Goal: Information Seeking & Learning: Find specific page/section

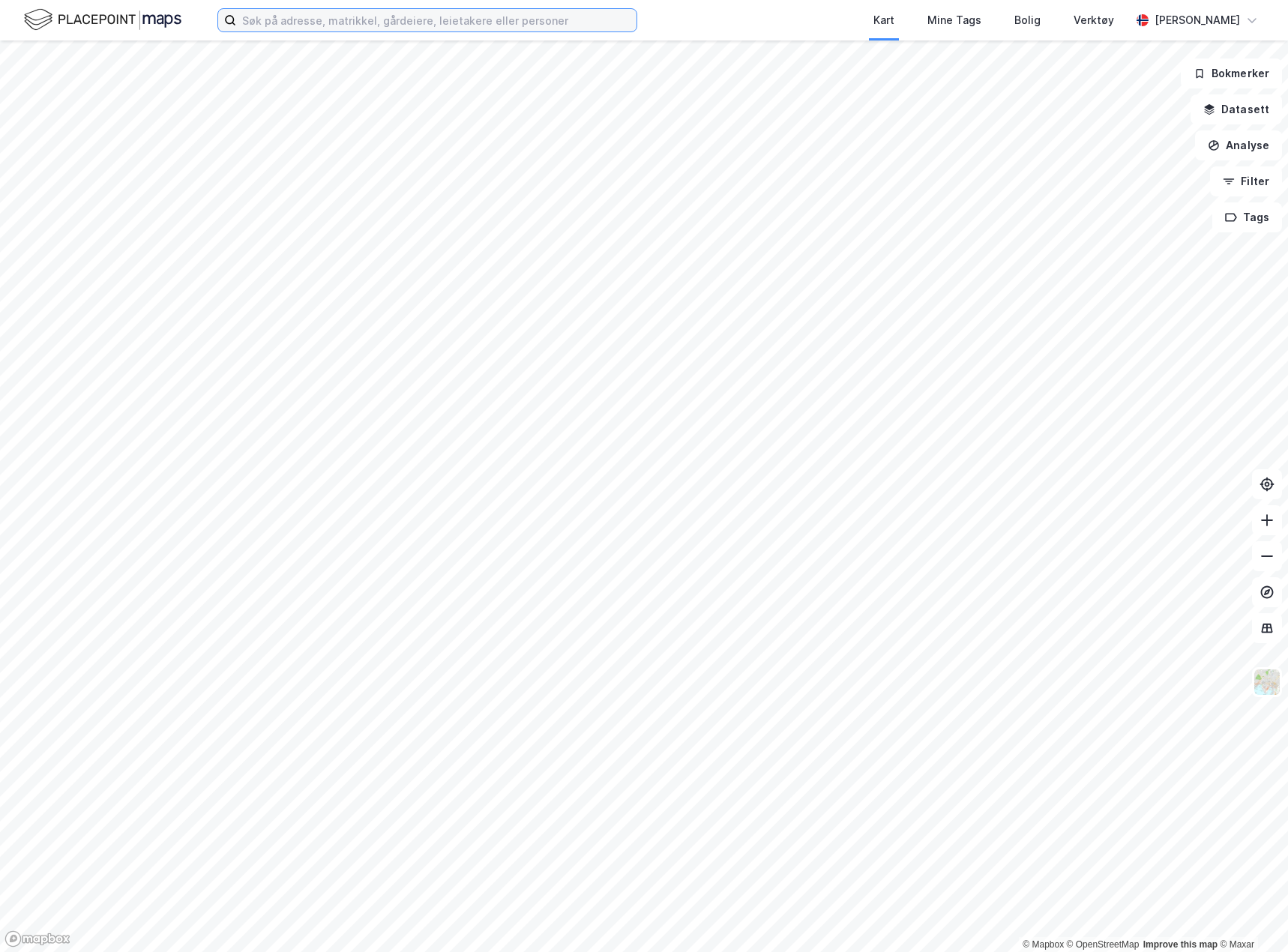
click at [474, 18] on input at bounding box center [437, 20] width 401 height 22
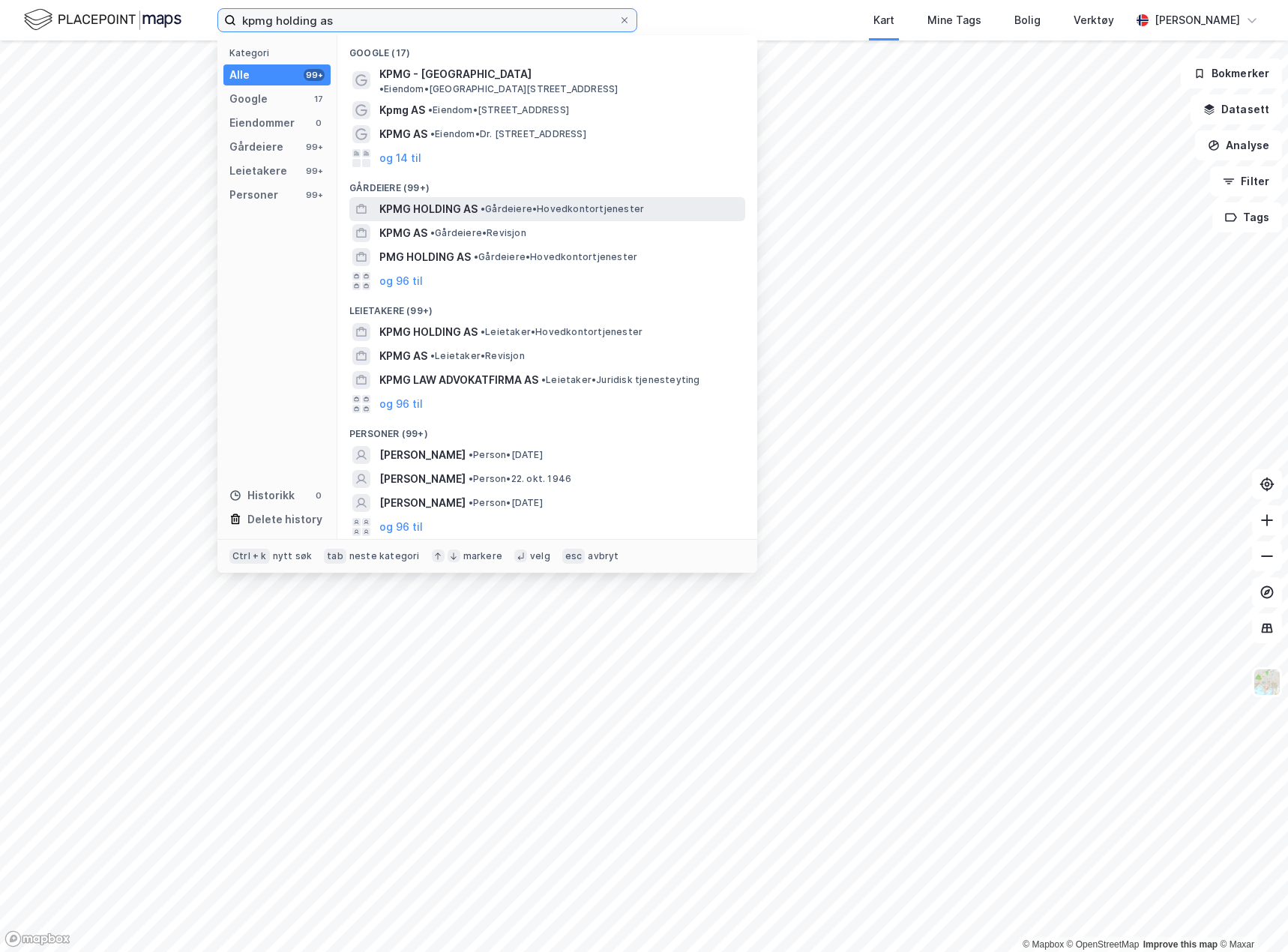
type input "kpmg holding as"
click at [511, 203] on span "• Gårdeiere • Hovedkontortjenester" at bounding box center [562, 209] width 163 height 12
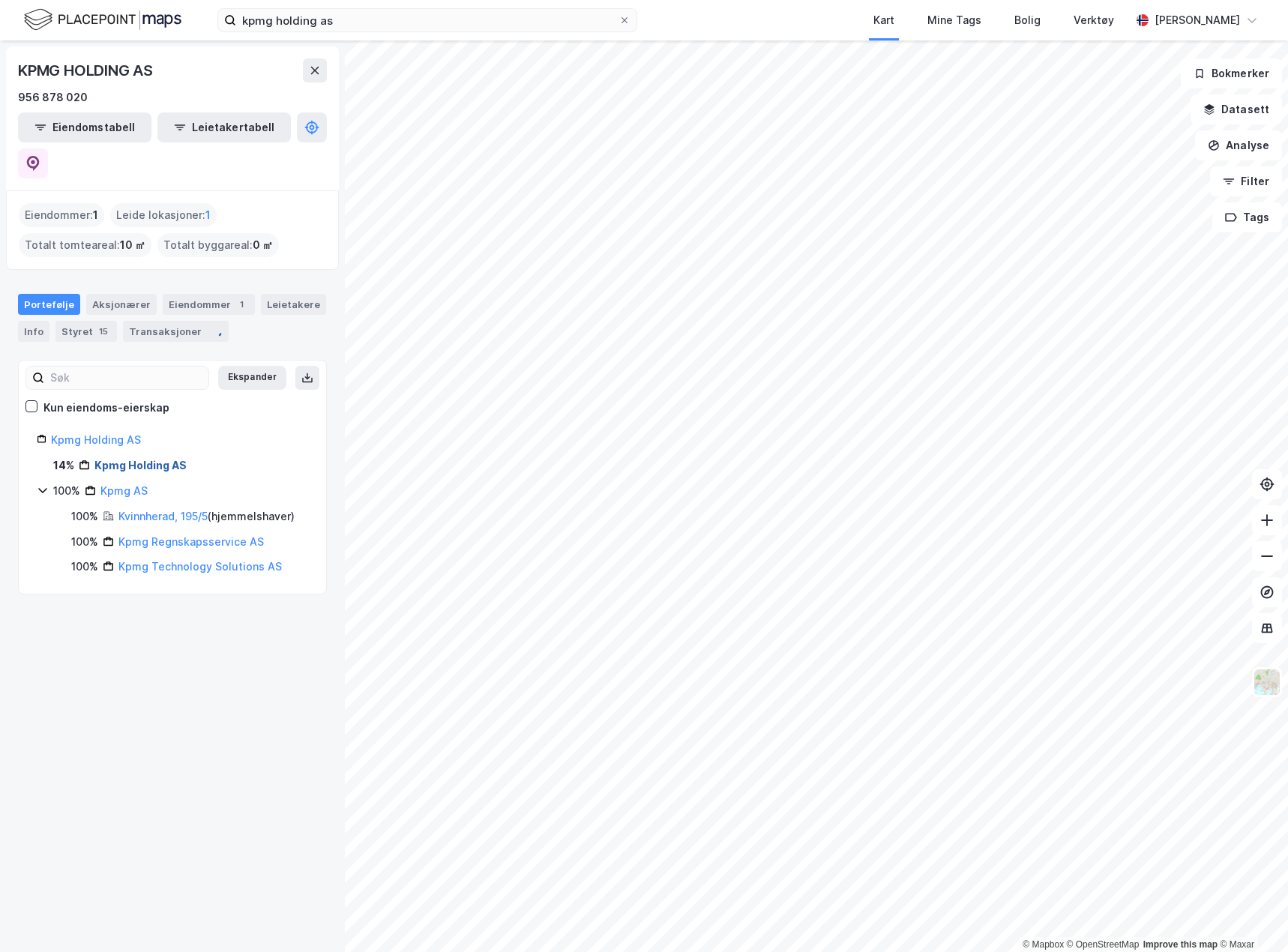
click at [160, 459] on link "Kpmg Holding AS" at bounding box center [140, 465] width 92 height 13
click at [179, 510] on link "Kvinnherad, 195/5" at bounding box center [163, 516] width 89 height 13
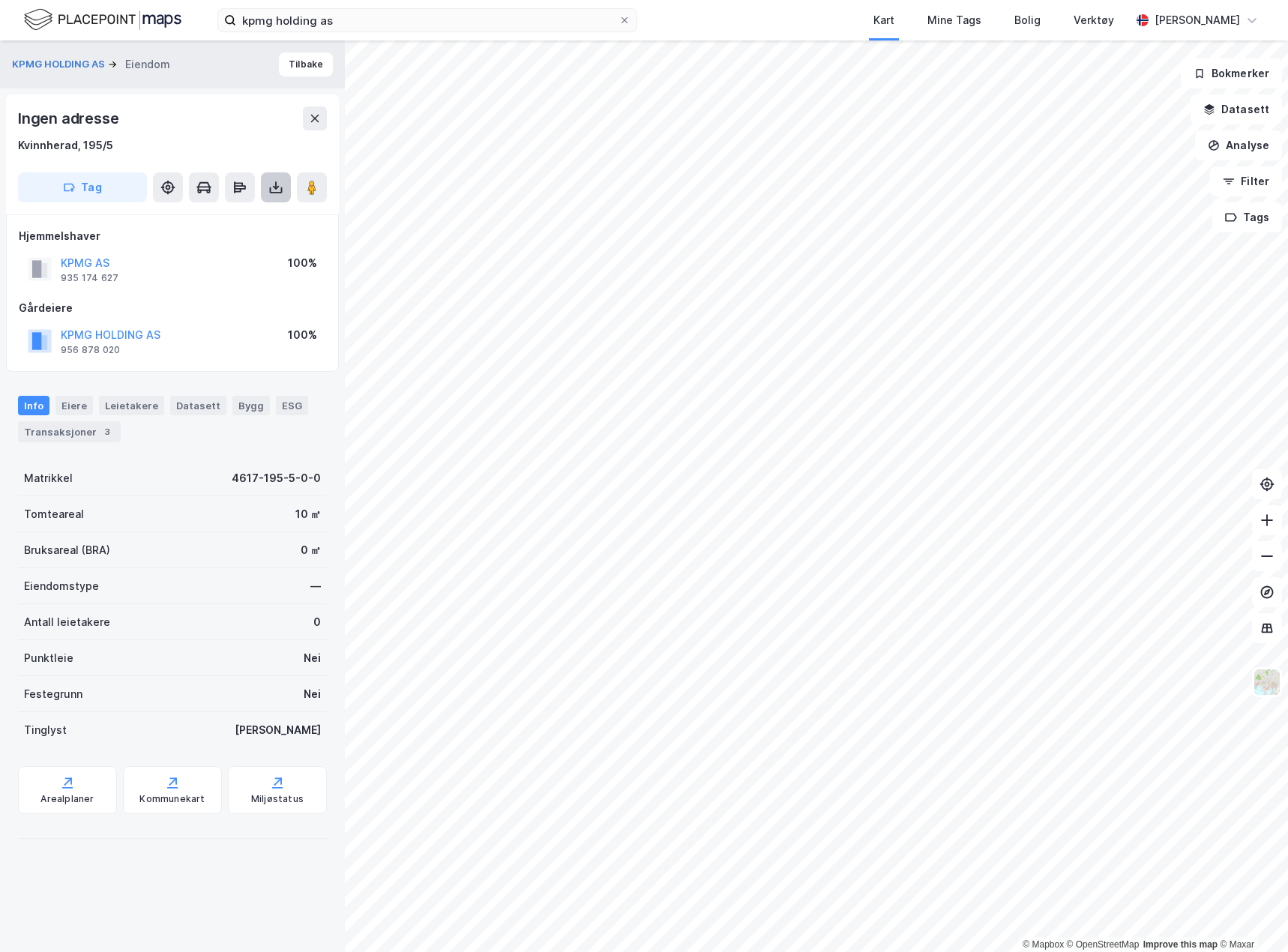
click at [265, 196] on button at bounding box center [275, 187] width 30 height 30
click at [273, 218] on div "Last ned grunnbok" at bounding box center [212, 218] width 160 height 24
click at [187, 116] on div "Ingen adresse" at bounding box center [172, 119] width 309 height 24
click at [290, 66] on button "Tilbake" at bounding box center [305, 64] width 54 height 24
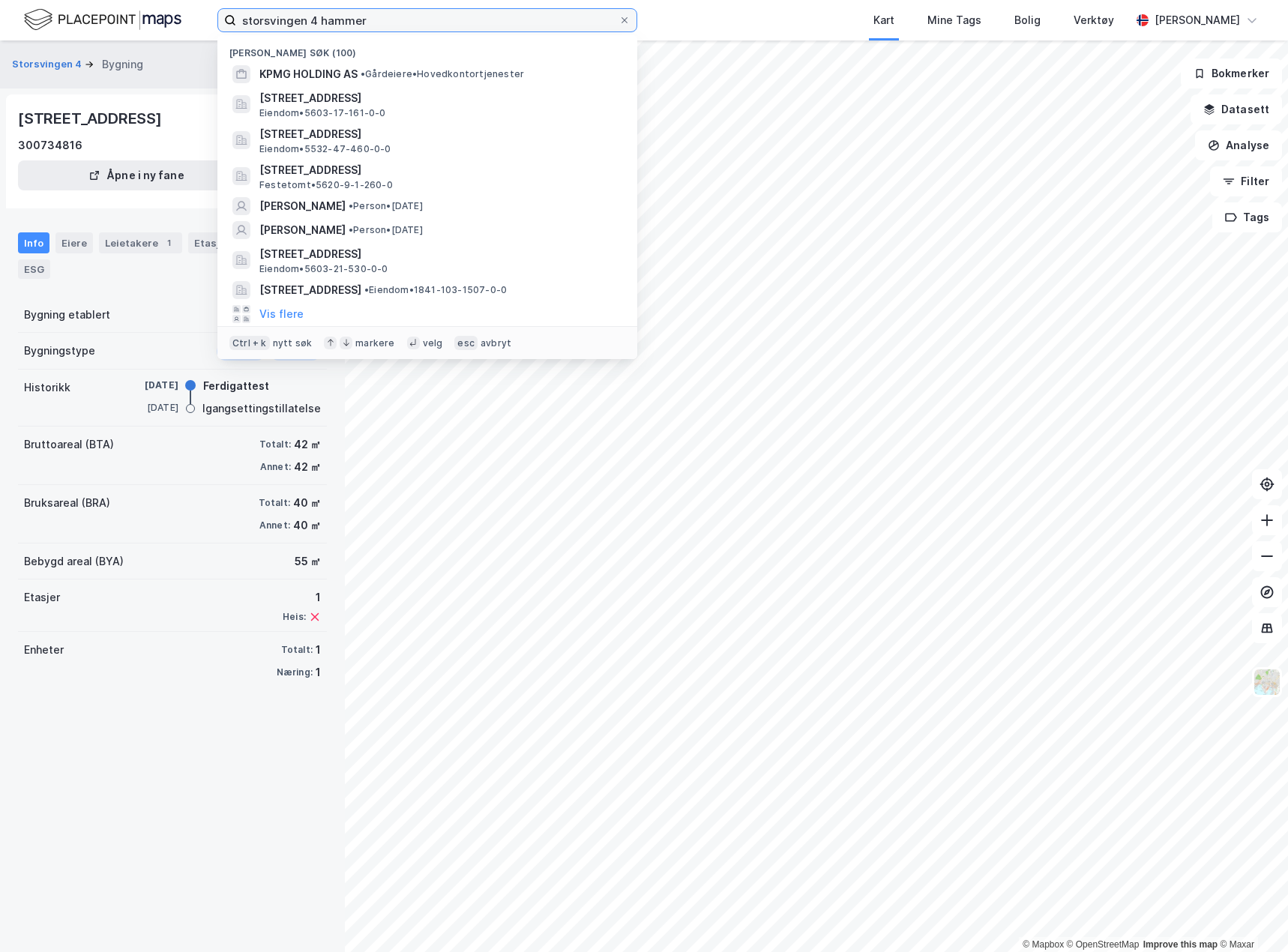
click at [337, 18] on input "storsvingen 4 hammer" at bounding box center [427, 20] width 383 height 22
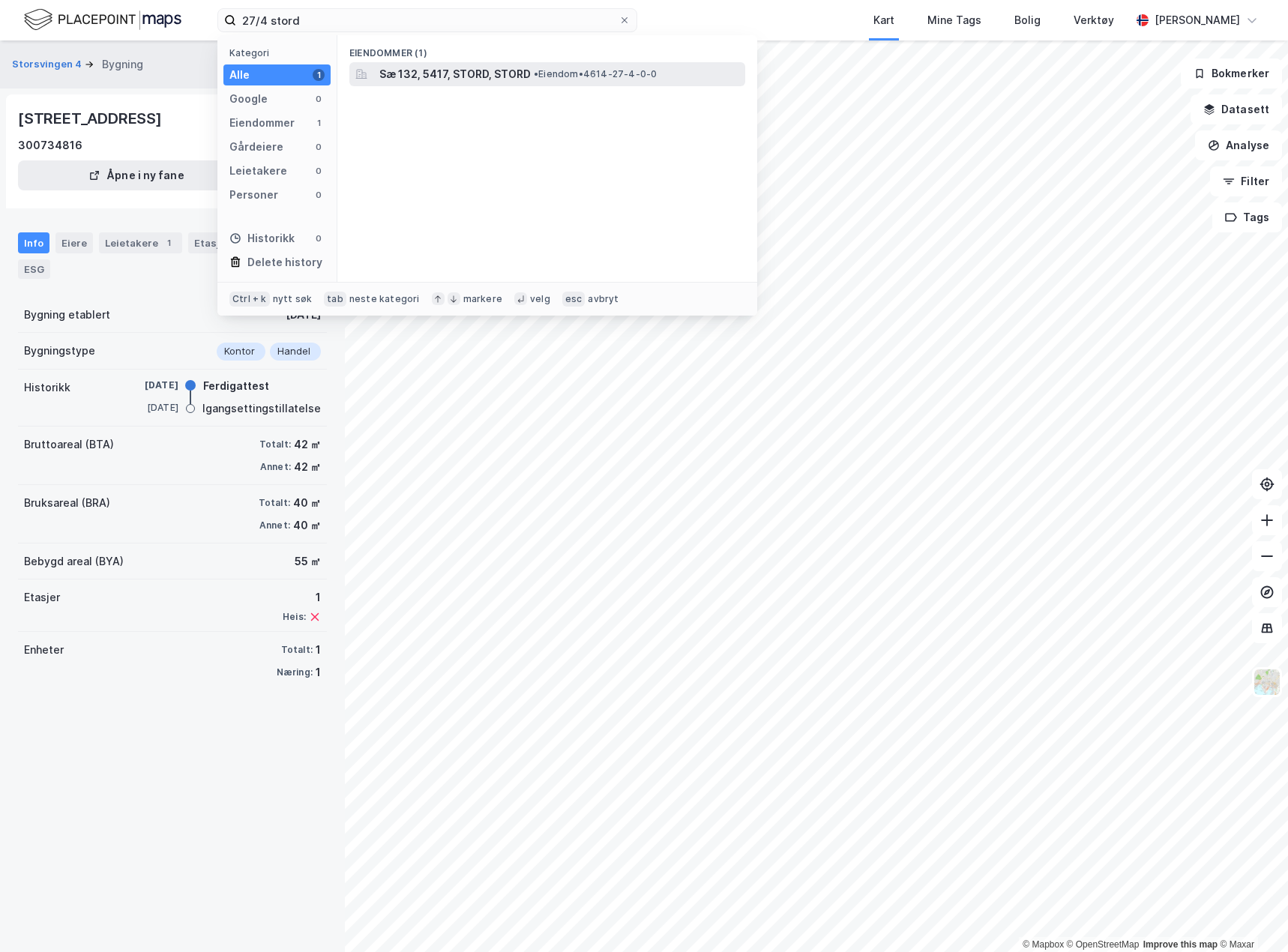
click at [448, 70] on span "Sæ 132, 5417, STORD, STORD" at bounding box center [455, 74] width 151 height 18
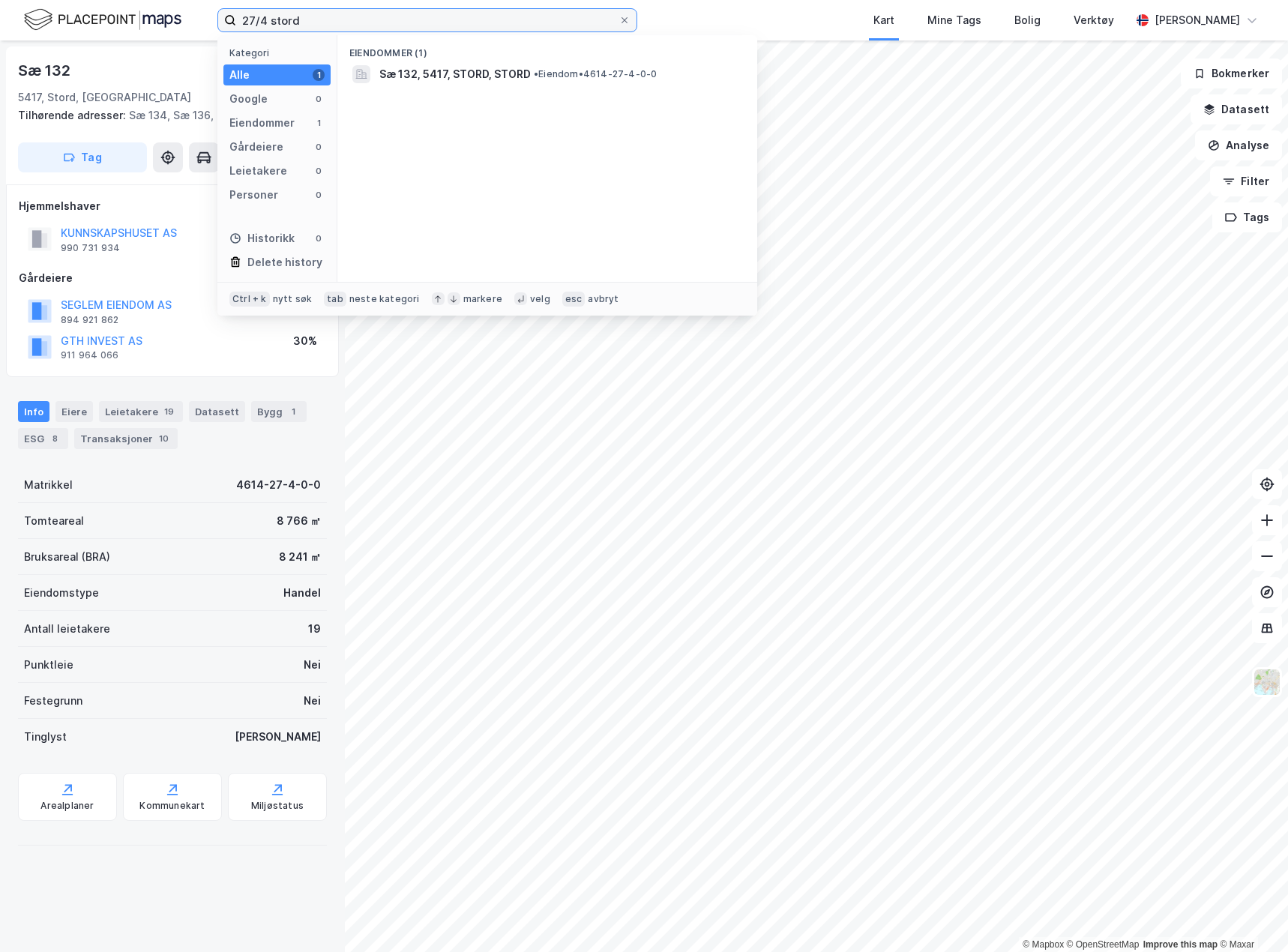
click at [304, 18] on input "27/4 stord" at bounding box center [427, 20] width 383 height 22
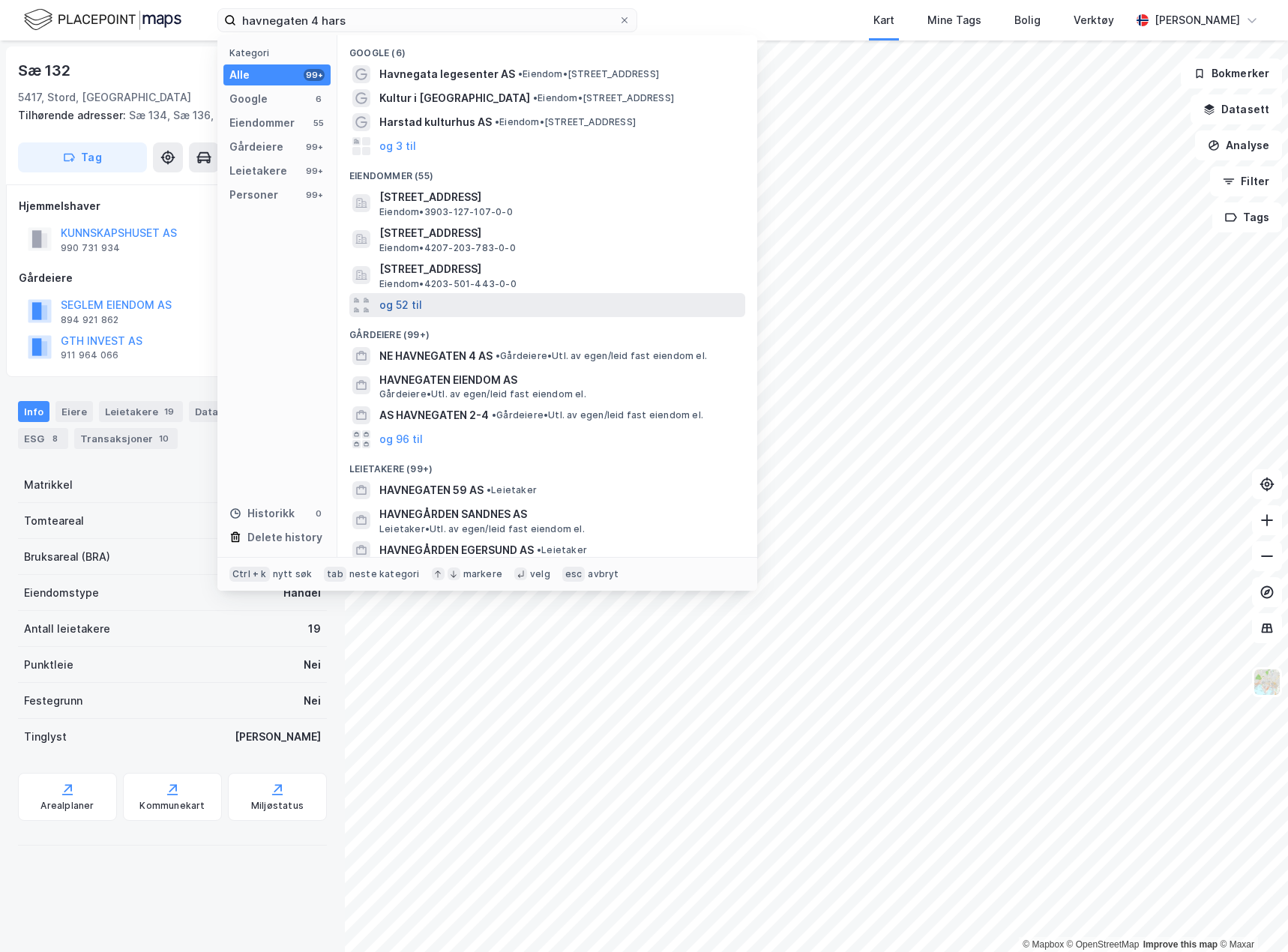
click at [393, 302] on button "og 52 til" at bounding box center [401, 304] width 43 height 18
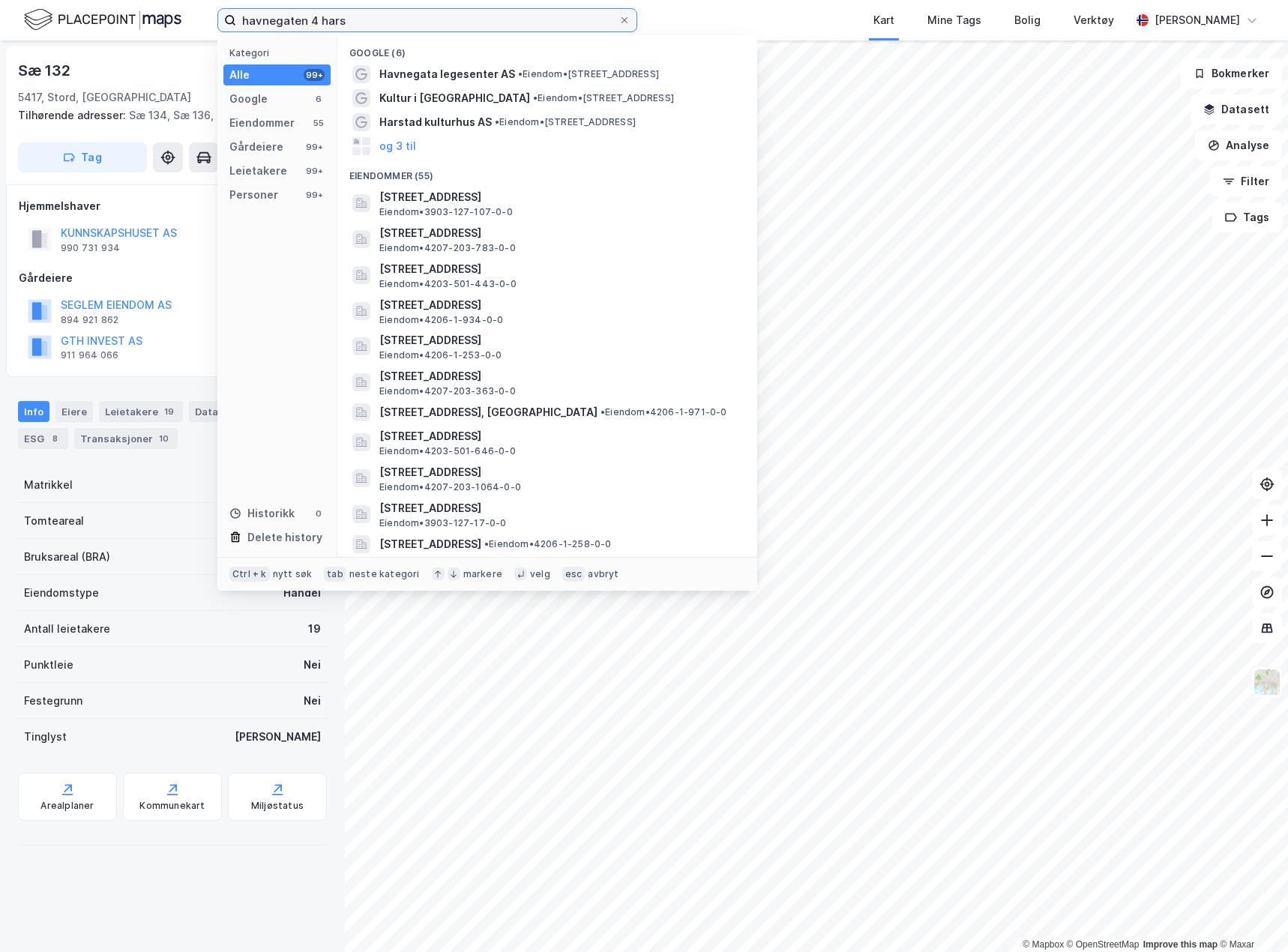
click at [400, 24] on input "havnegaten 4 hars" at bounding box center [427, 20] width 383 height 22
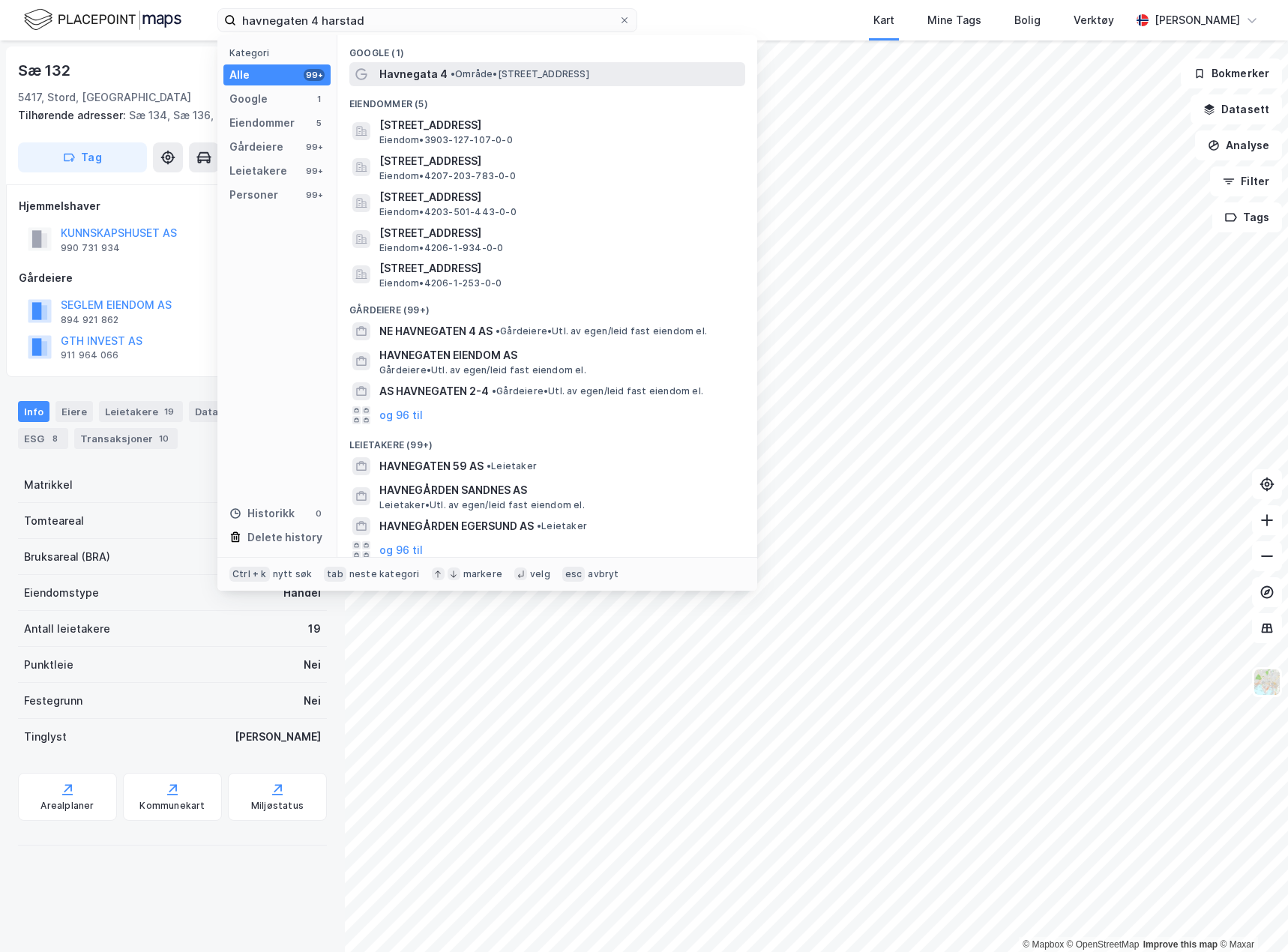
click at [521, 68] on span "• Område • Havnegata 4, 9404 Harstad" at bounding box center [519, 74] width 138 height 12
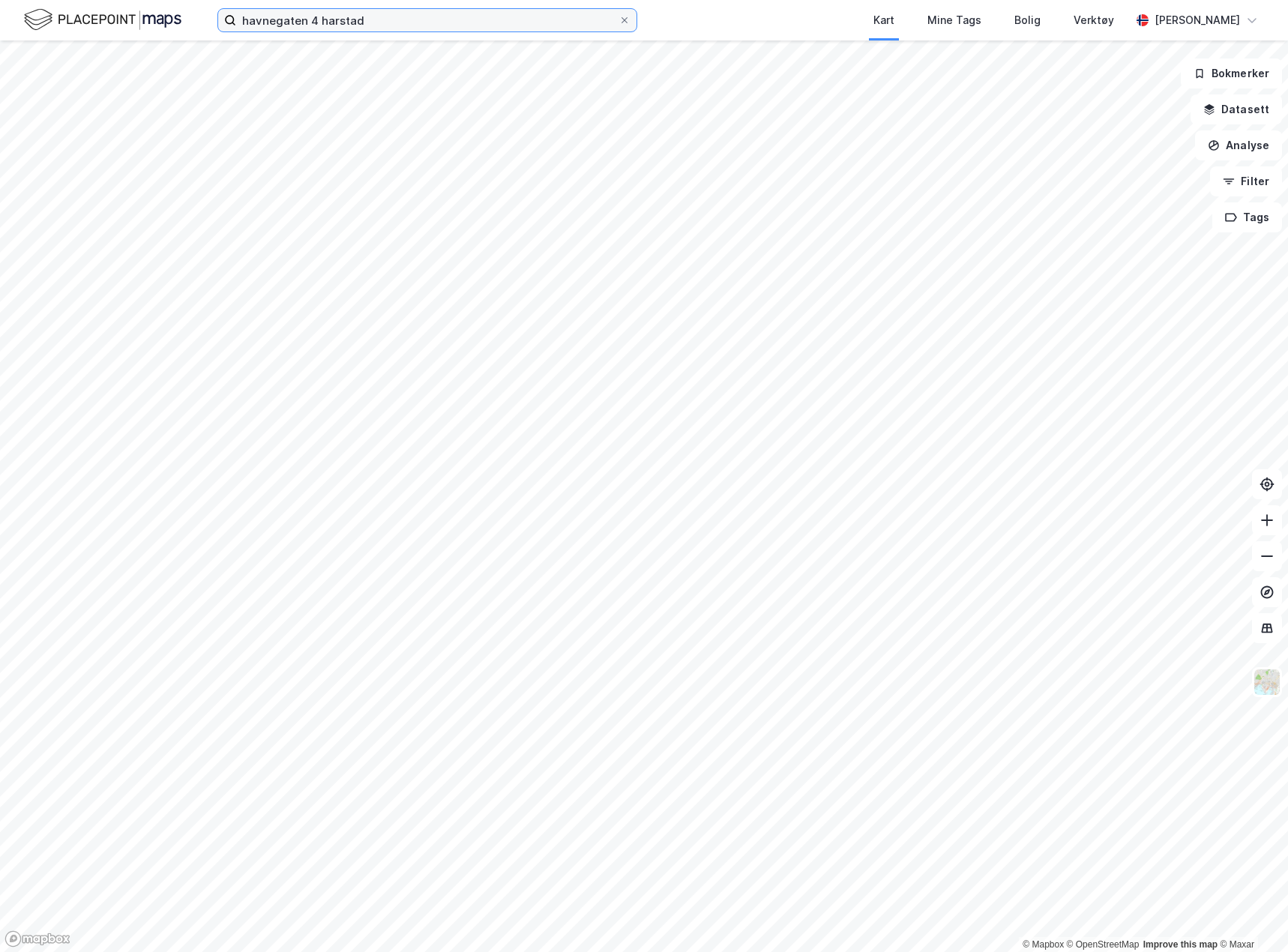
click at [401, 21] on input "havnegaten 4 harstad" at bounding box center [427, 20] width 383 height 22
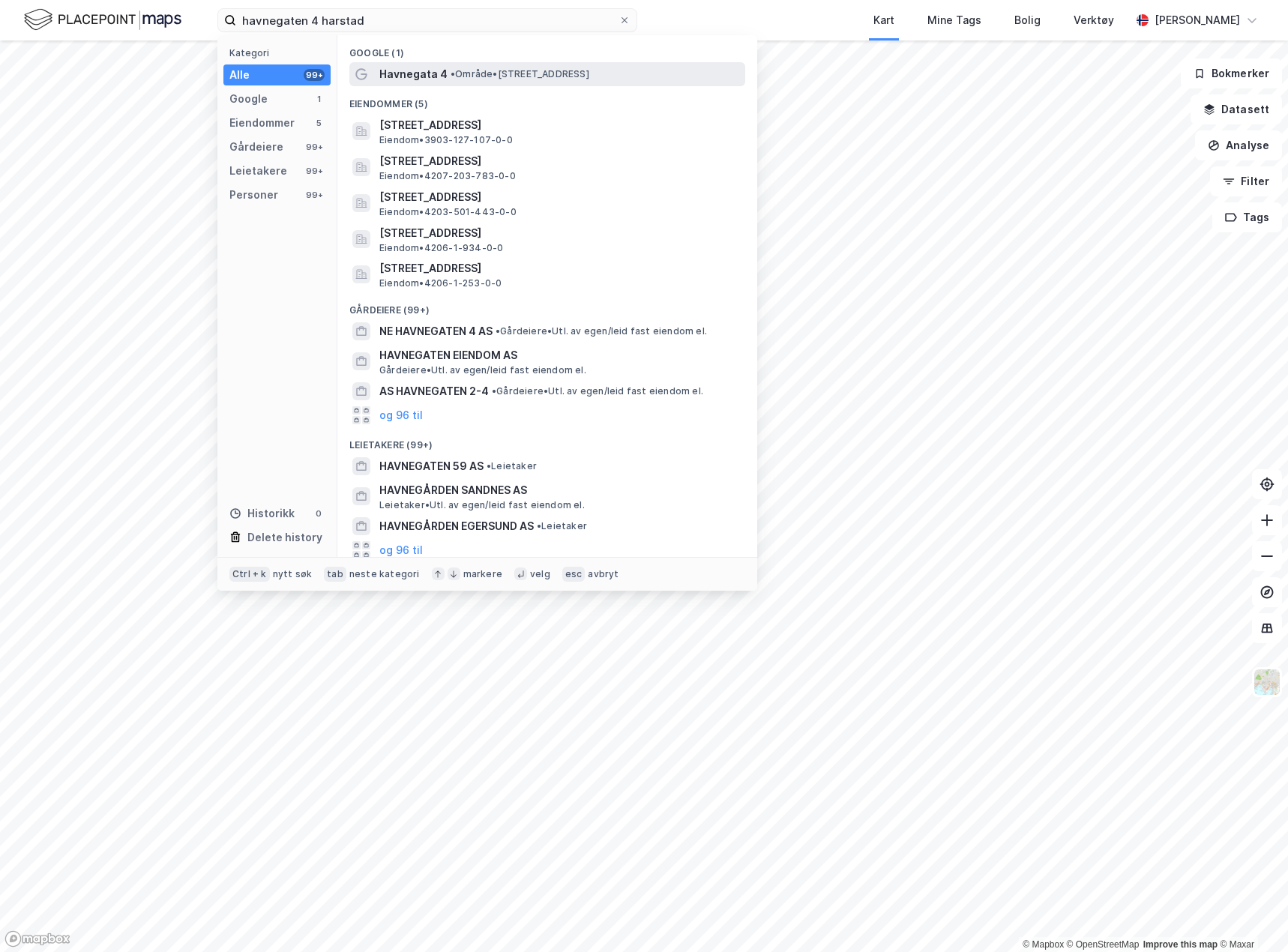
click at [445, 77] on div "Havnegata 4 • Område • Havnegata 4, 9404 Harstad" at bounding box center [561, 74] width 363 height 18
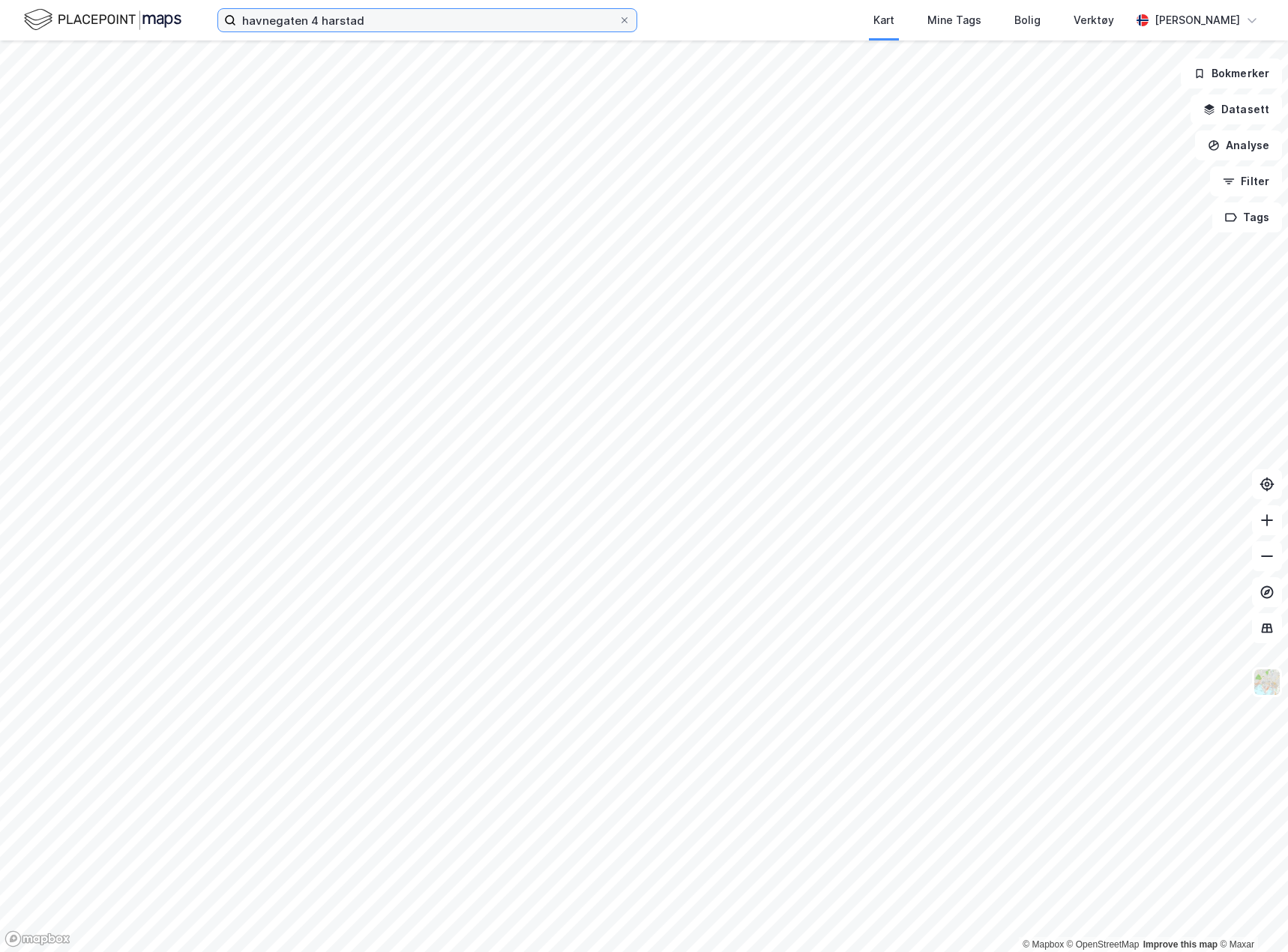
click at [411, 22] on input "havnegaten 4 harstad" at bounding box center [427, 20] width 383 height 22
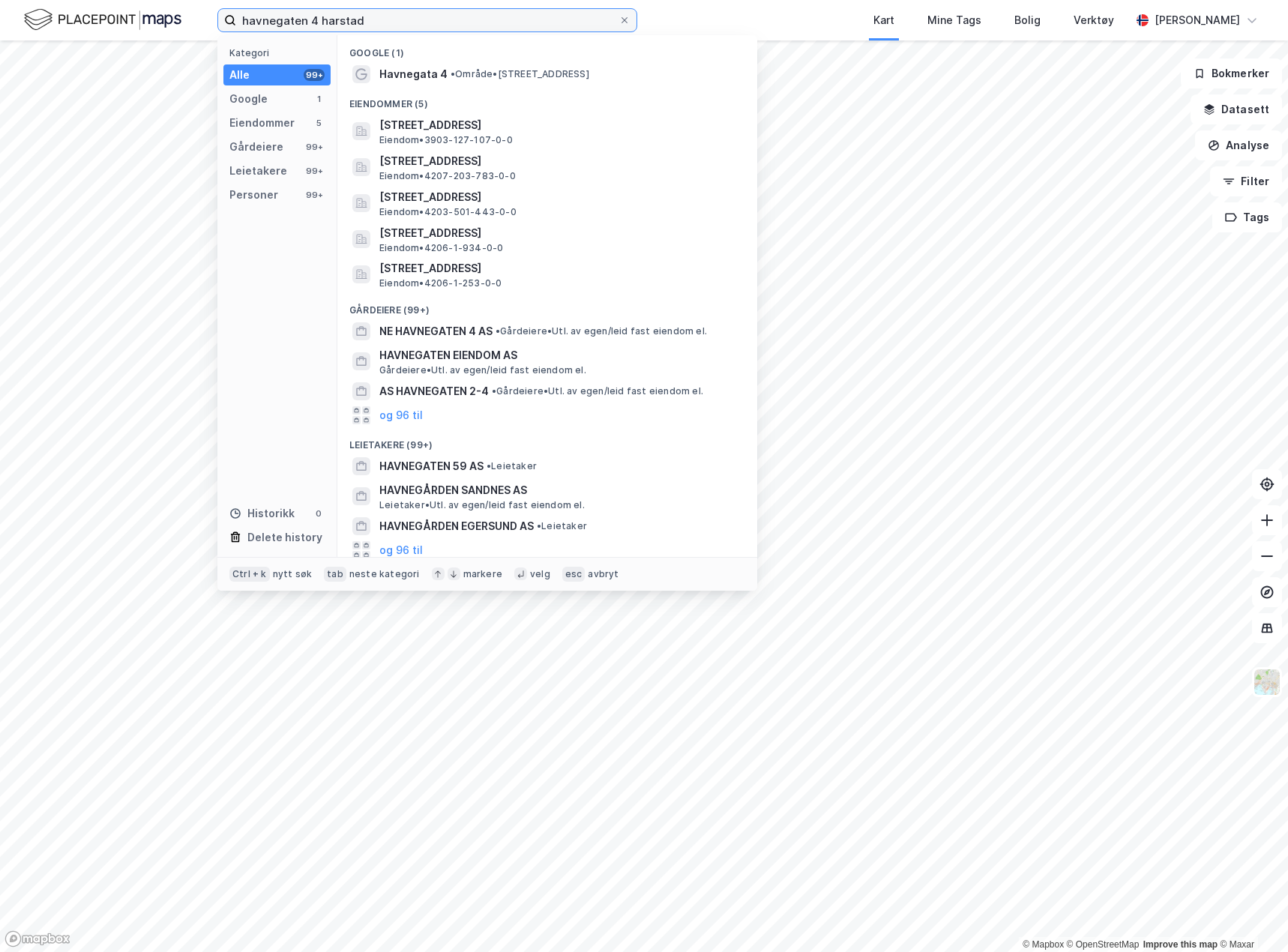
click at [309, 21] on input "havnegaten 4 harstad" at bounding box center [427, 20] width 383 height 22
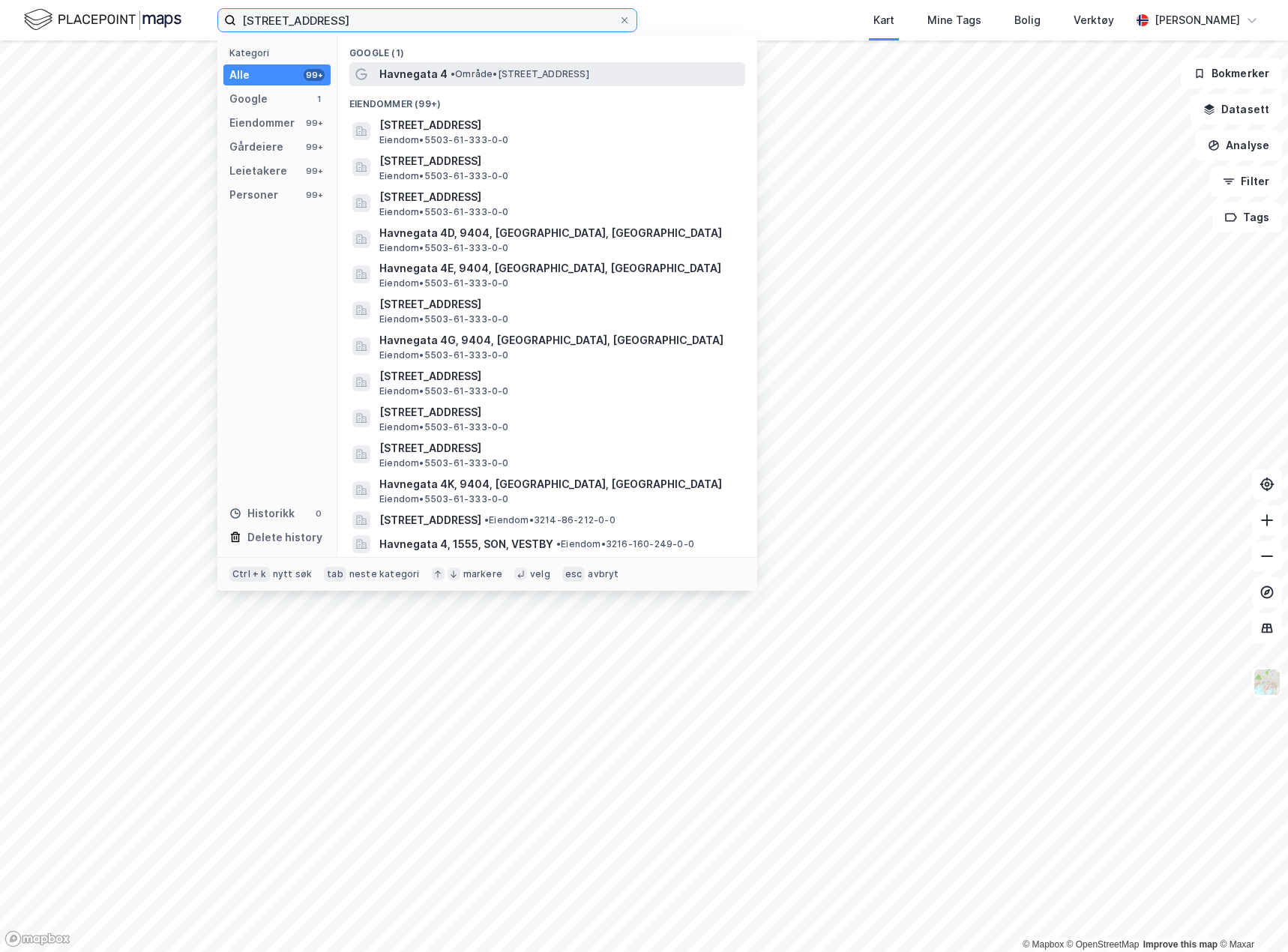
type input "havnegata 4 harstad"
click at [454, 69] on span "•" at bounding box center [452, 73] width 4 height 11
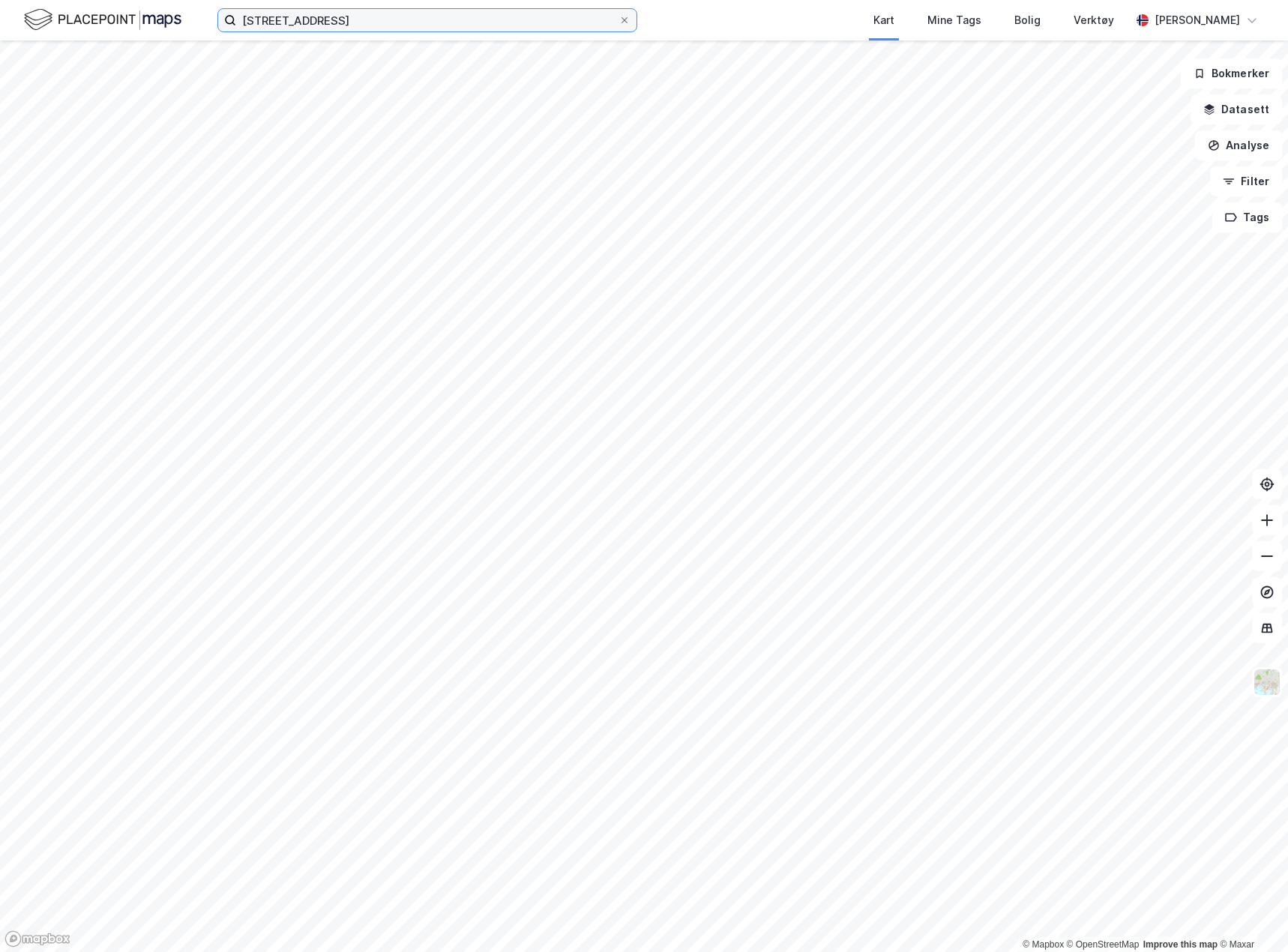
click at [381, 25] on input "havnegata 4 harstad" at bounding box center [427, 20] width 383 height 22
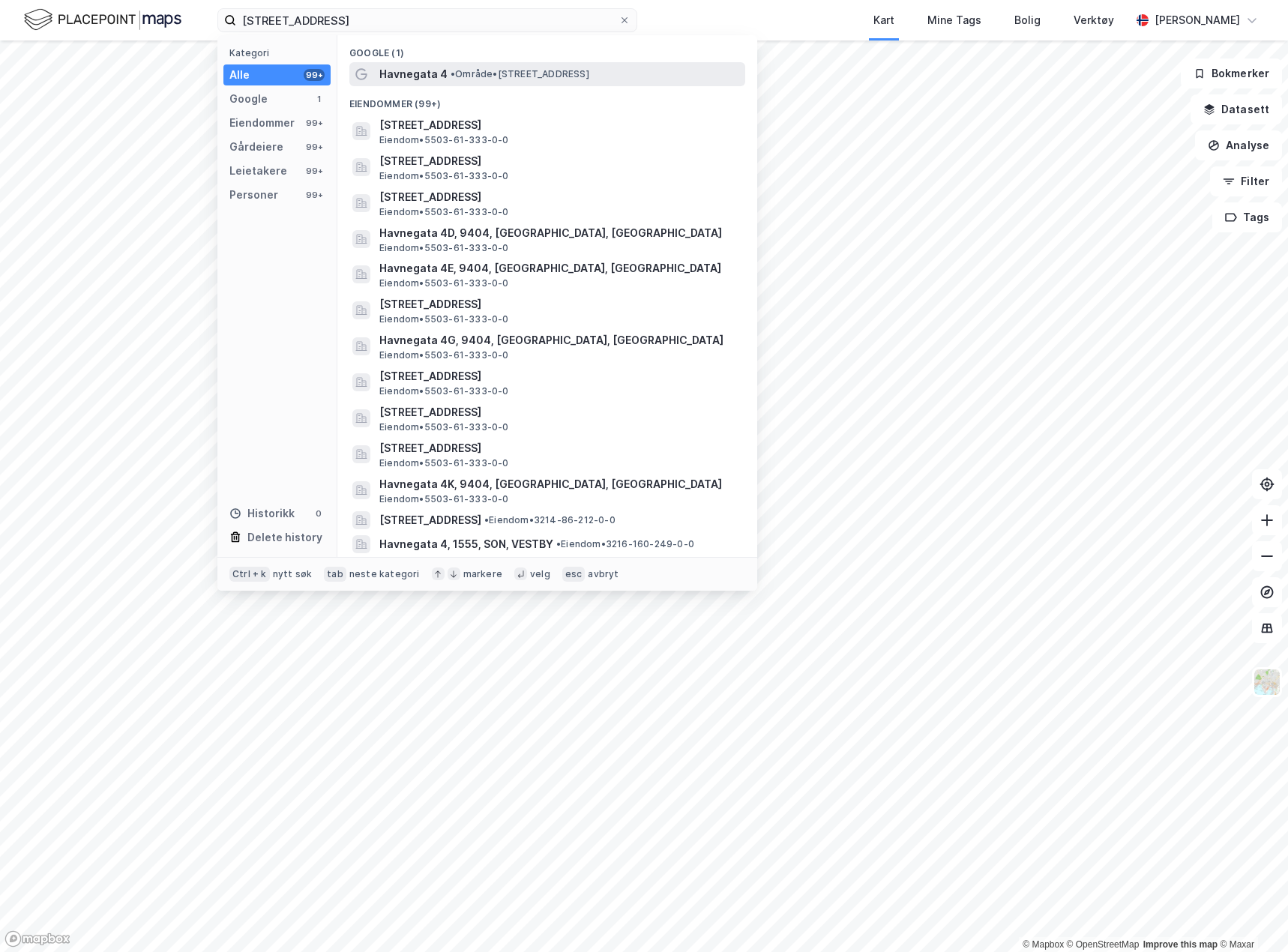
click at [471, 73] on span "• Område • Havnegata 4, 9404 Harstad" at bounding box center [519, 74] width 138 height 12
click at [419, 12] on input "havnegata 4 harstad" at bounding box center [427, 20] width 383 height 22
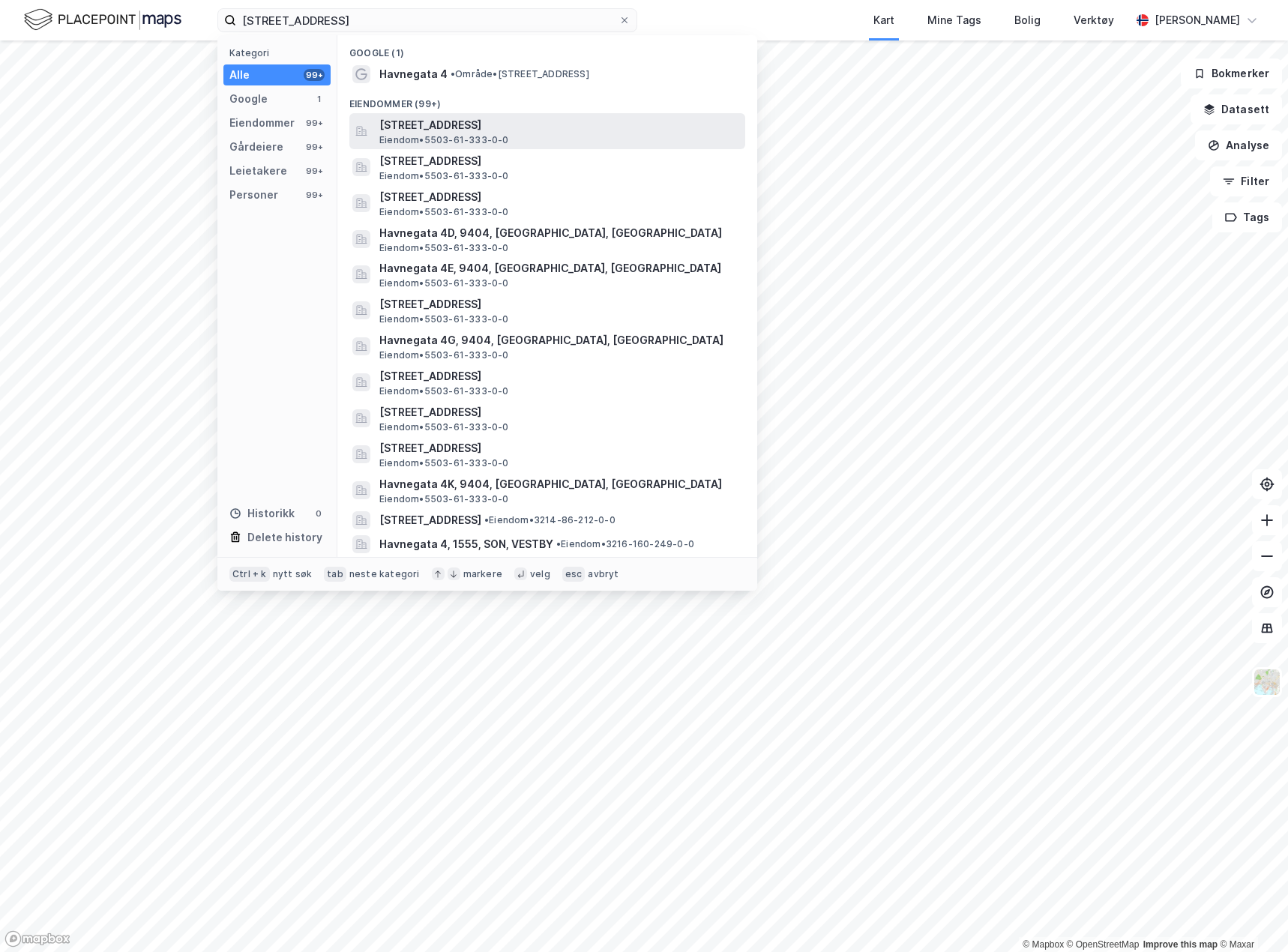
click at [606, 120] on span "Havnegata 4A, 9404, HARSTAD, HARSTAD" at bounding box center [559, 125] width 360 height 18
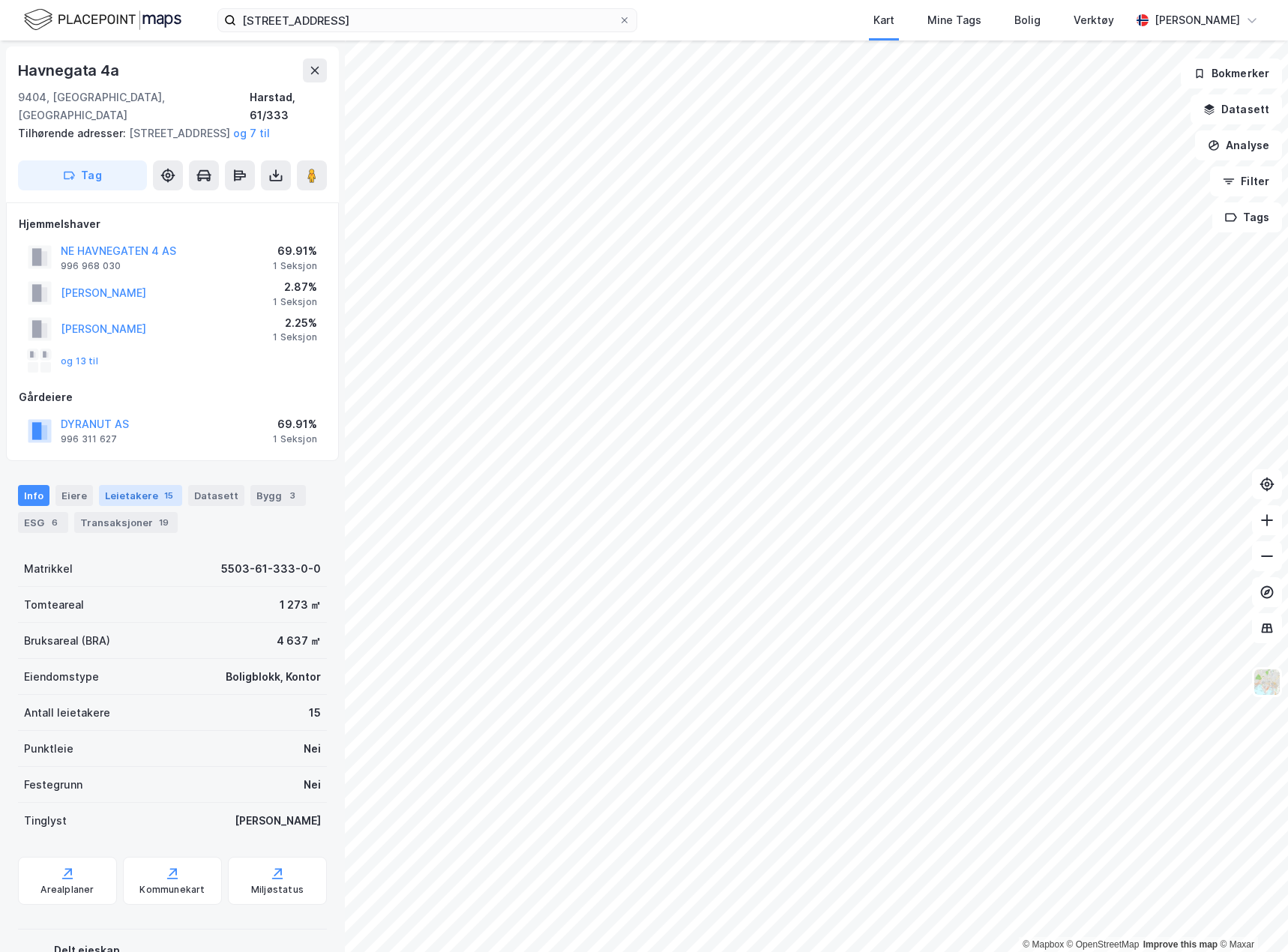
click at [150, 497] on div "Leietakere 15" at bounding box center [140, 495] width 83 height 21
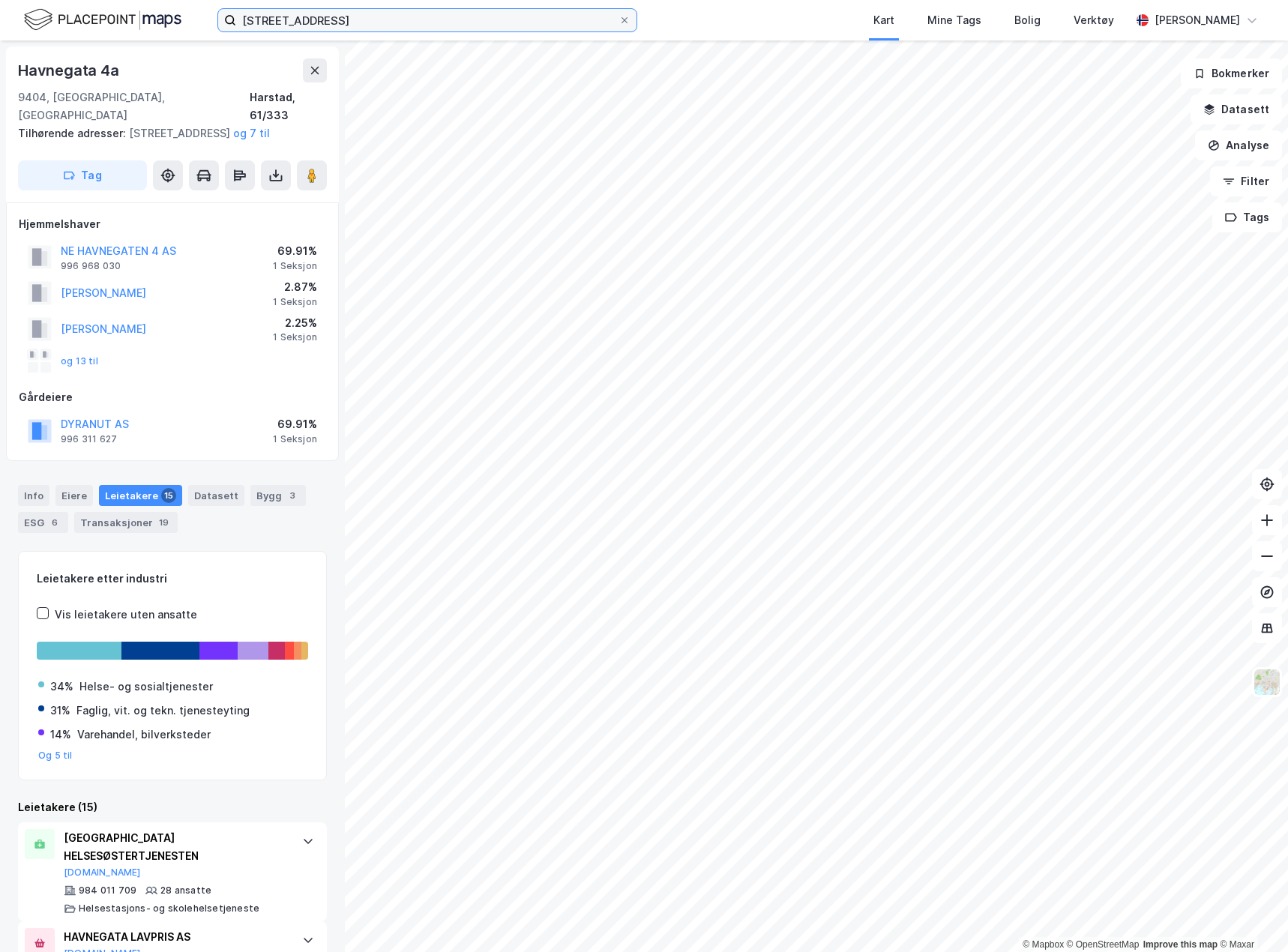
click at [310, 22] on input "havnegata 4 harstad" at bounding box center [427, 20] width 383 height 22
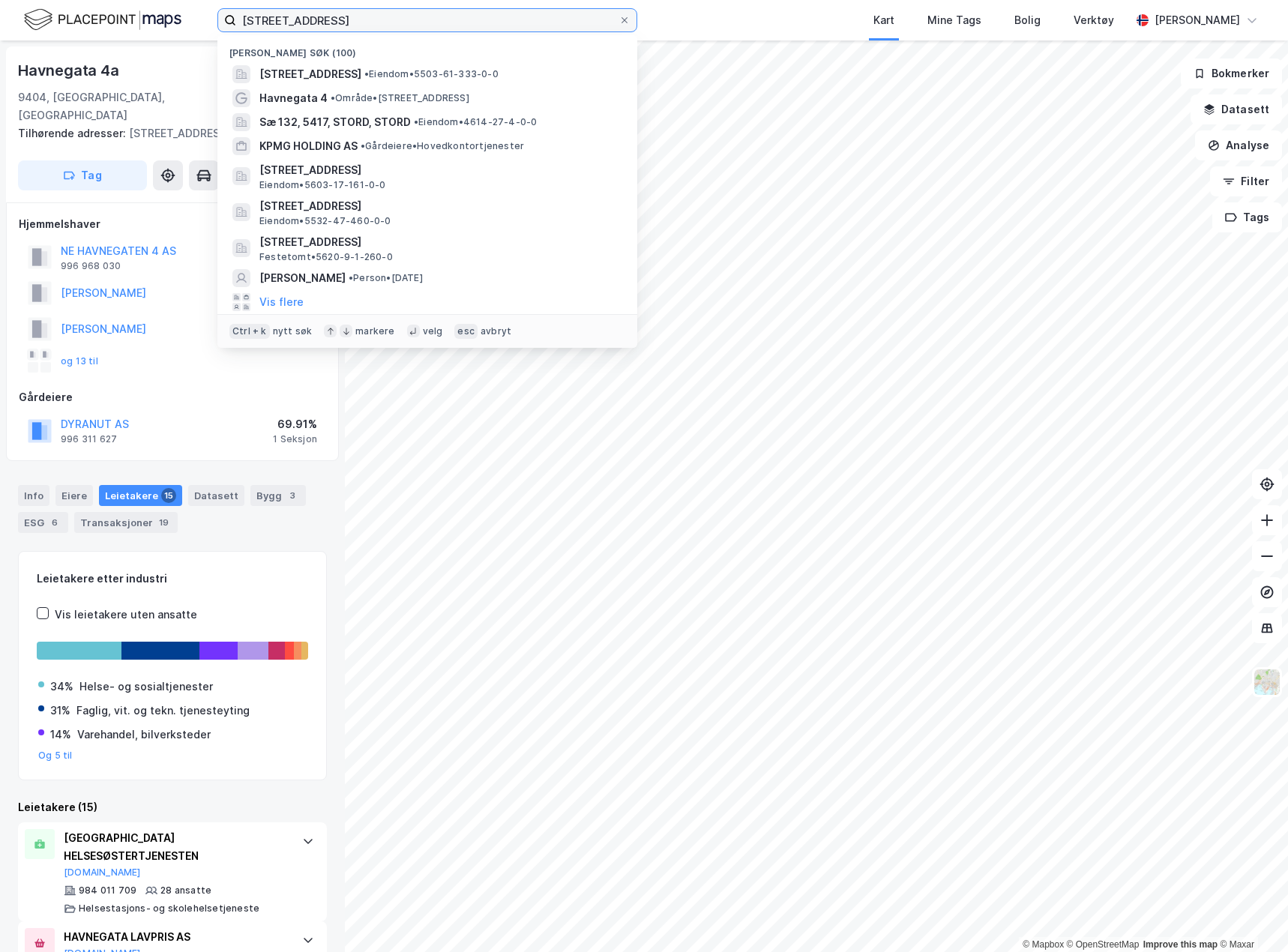
click at [310, 22] on input "havnegata 4 harstad" at bounding box center [427, 20] width 383 height 22
